Goal: Find contact information: Find contact information

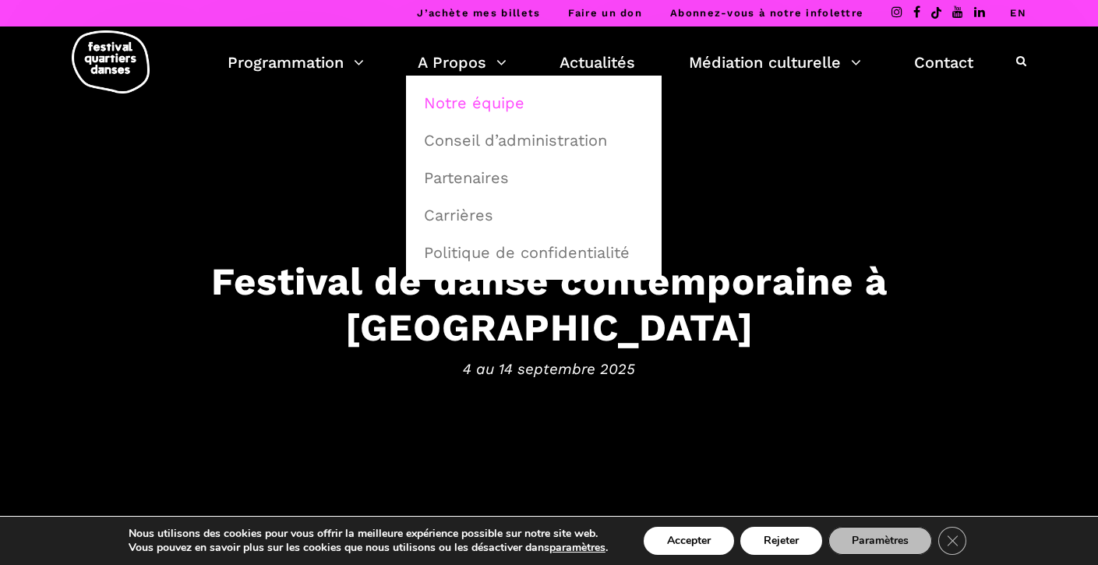
click at [443, 102] on link "Notre équipe" at bounding box center [534, 103] width 238 height 36
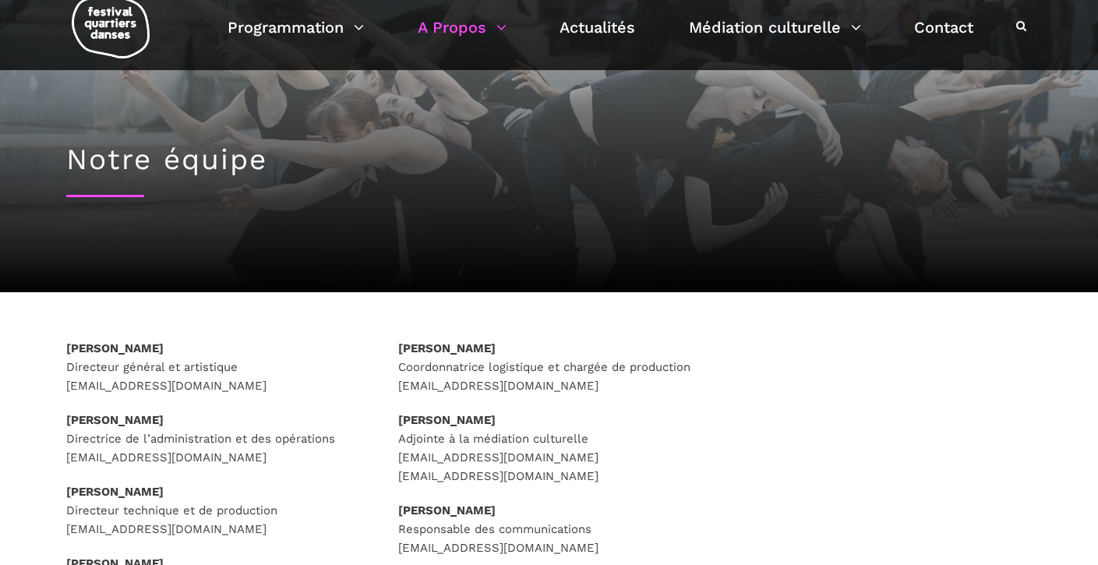
scroll to position [36, 0]
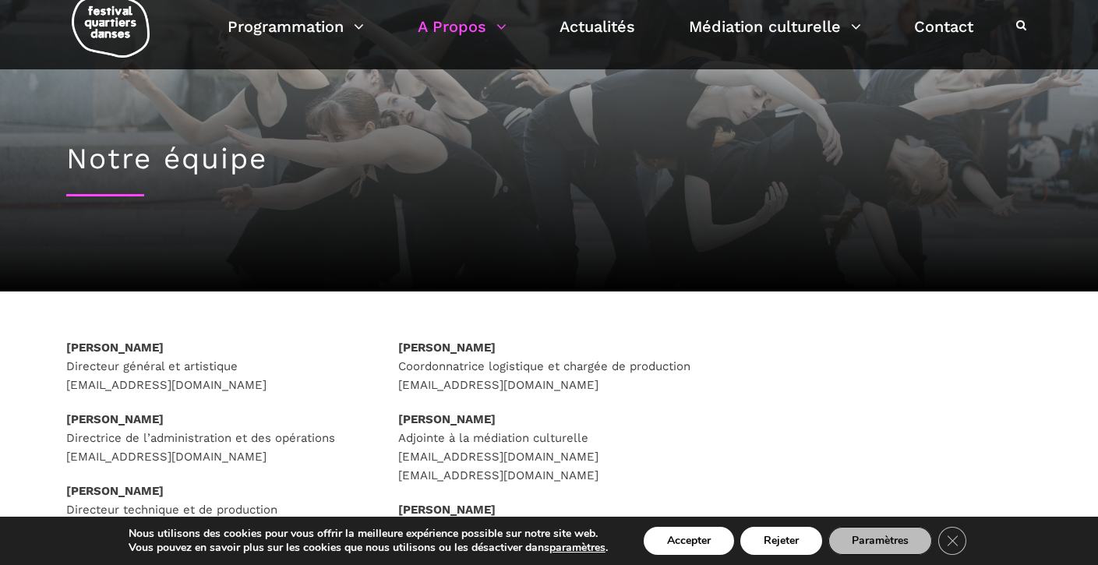
click at [201, 388] on p "[PERSON_NAME] Directeur général et artistique [EMAIL_ADDRESS][DOMAIN_NAME]" at bounding box center [217, 366] width 302 height 56
drag, startPoint x: 260, startPoint y: 385, endPoint x: 62, endPoint y: 392, distance: 198.1
click at [62, 392] on div "[PERSON_NAME] Directeur général et artistique [EMAIL_ADDRESS][DOMAIN_NAME] [PER…" at bounding box center [217, 493] width 333 height 310
copy p "[EMAIL_ADDRESS][DOMAIN_NAME]"
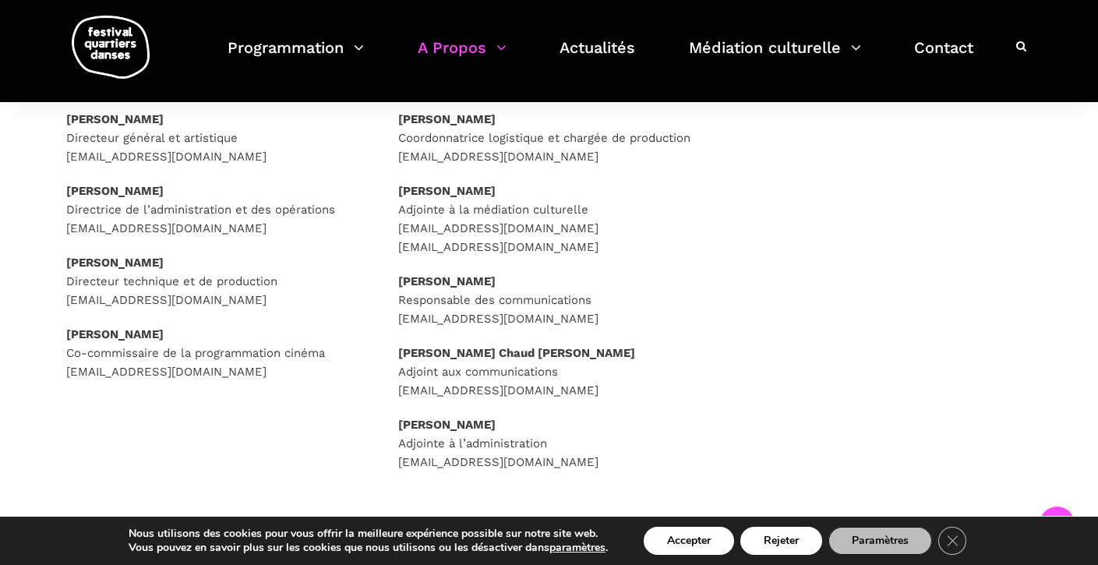
scroll to position [251, 0]
